Goal: Task Accomplishment & Management: Manage account settings

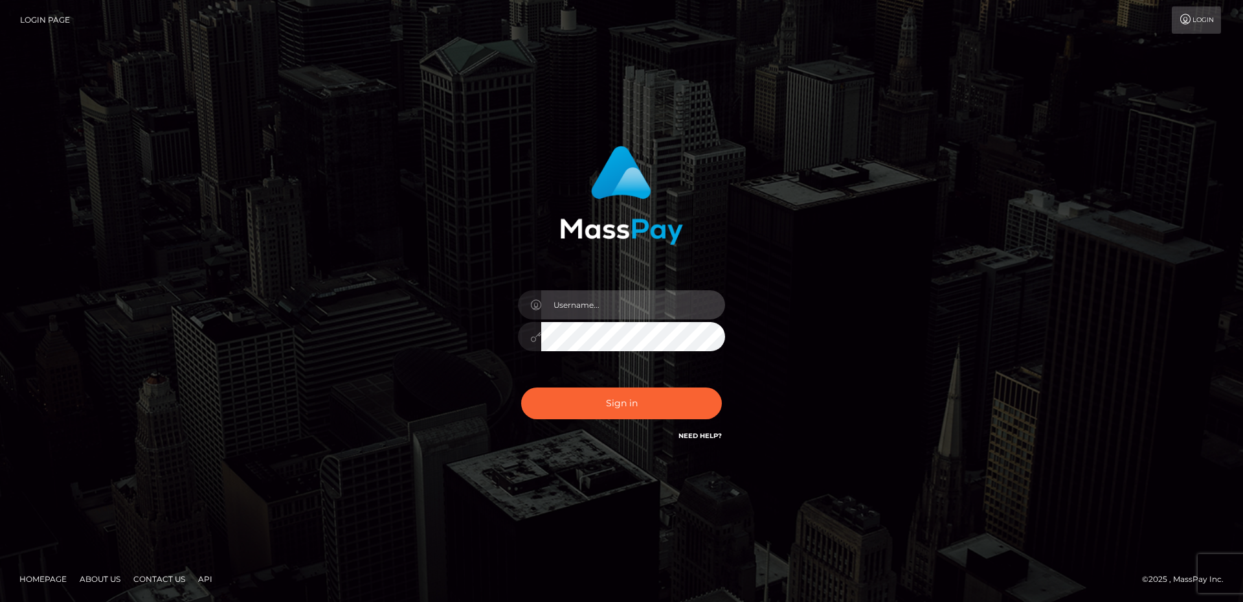
type input "David.B2Sprin"
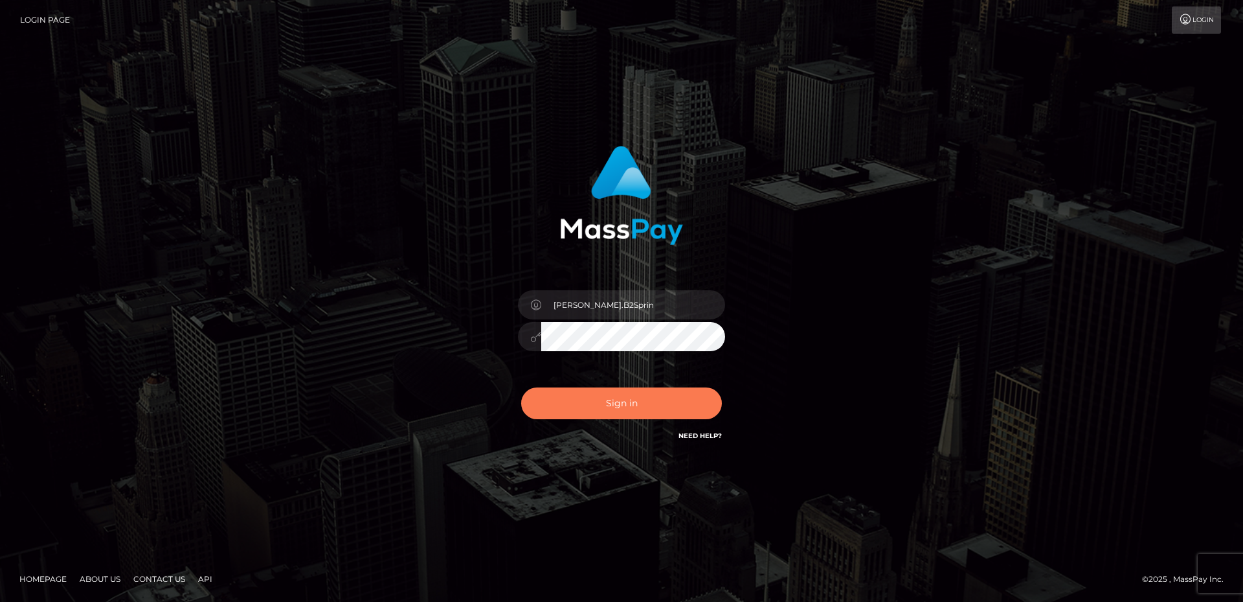
click at [645, 414] on button "Sign in" at bounding box center [621, 403] width 201 height 32
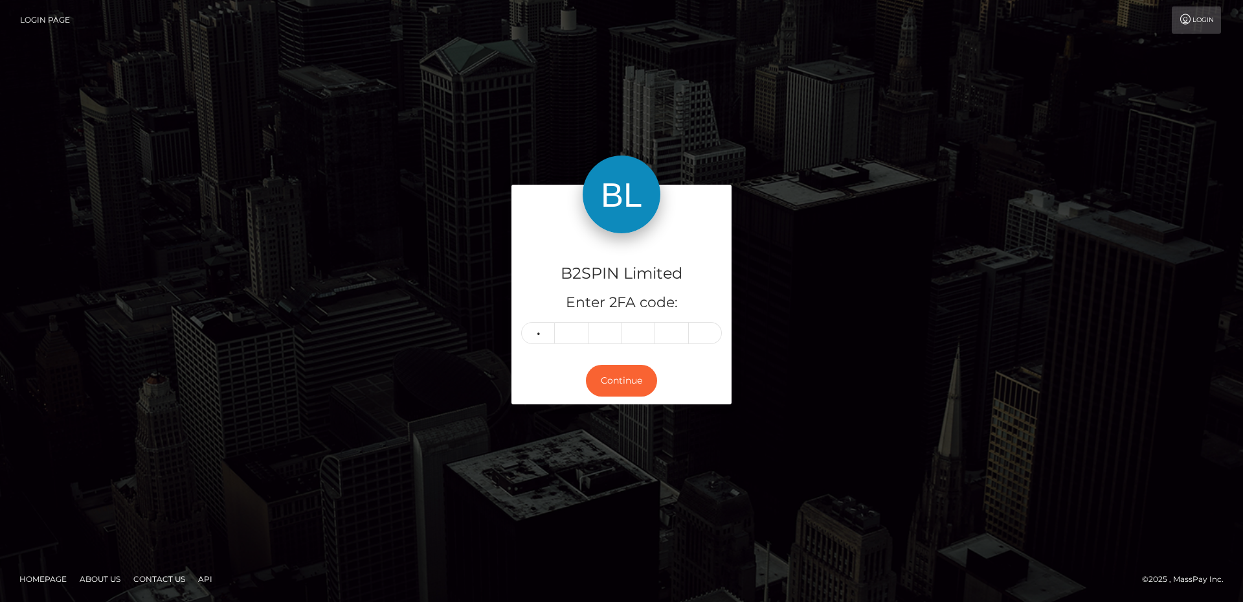
type input "7"
type input "0"
type input "9"
type input "2"
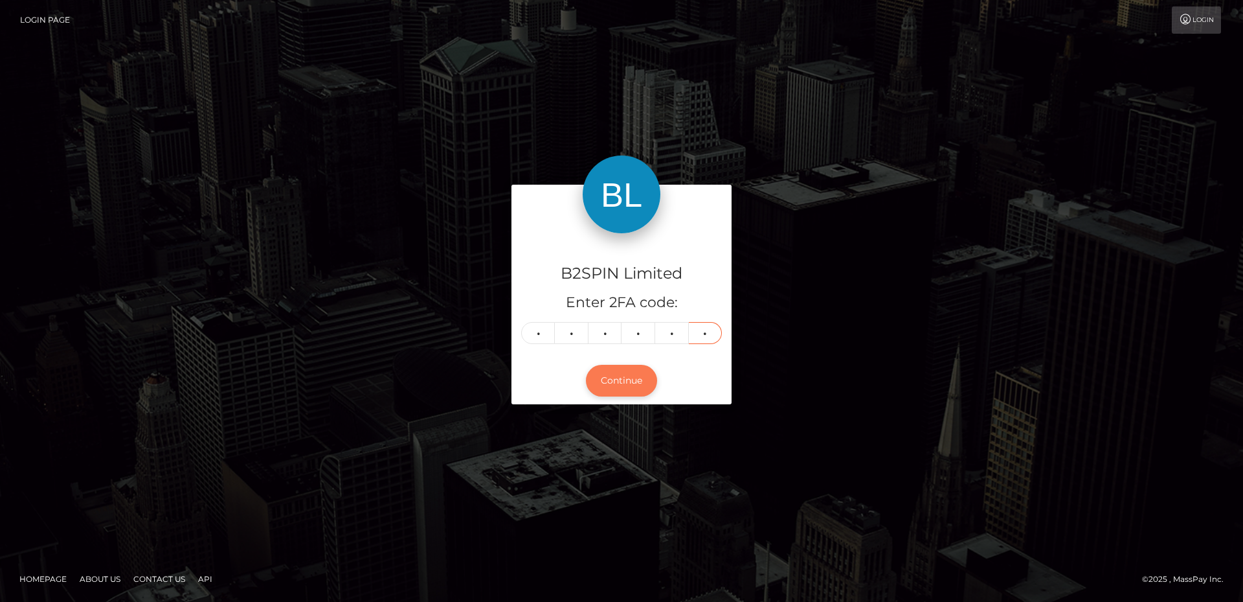
type input "7"
click at [643, 380] on button "Continue" at bounding box center [621, 381] width 71 height 32
click at [953, 340] on div "B2SPIN Limited Enter 2FA code: 7 0 0 9 2 7 700927 Continue" at bounding box center [622, 301] width 738 height 233
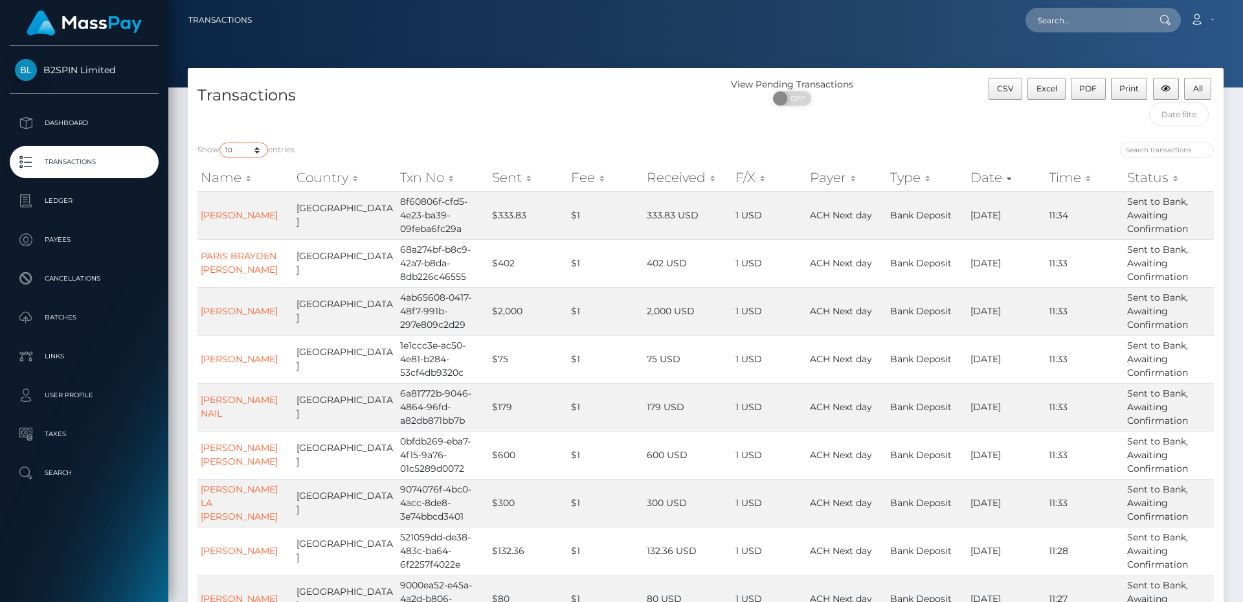
click at [264, 150] on select "10 25 50 100 250 500 1,000 3,500" at bounding box center [244, 149] width 49 height 15
select select "3500"
click at [221, 142] on select "10 25 50 100 250 500 1,000 3,500" at bounding box center [244, 149] width 49 height 15
click at [610, 100] on h4 "Transactions" at bounding box center [447, 95] width 499 height 23
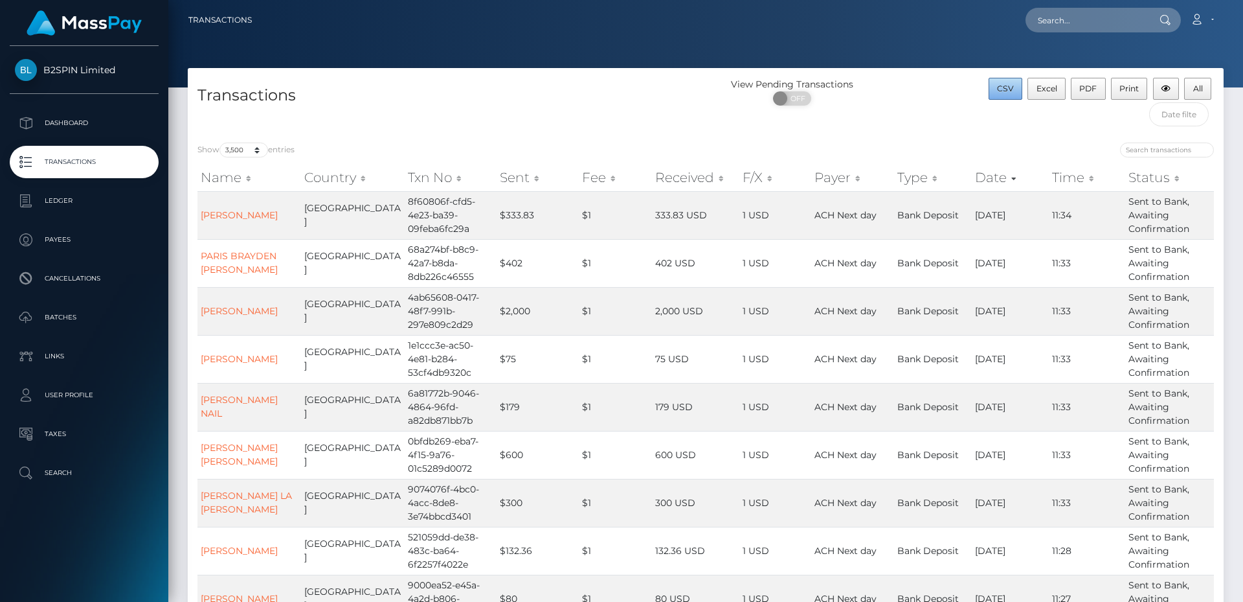
click at [1020, 91] on button "CSV" at bounding box center [1006, 89] width 34 height 22
